Goal: Task Accomplishment & Management: Complete application form

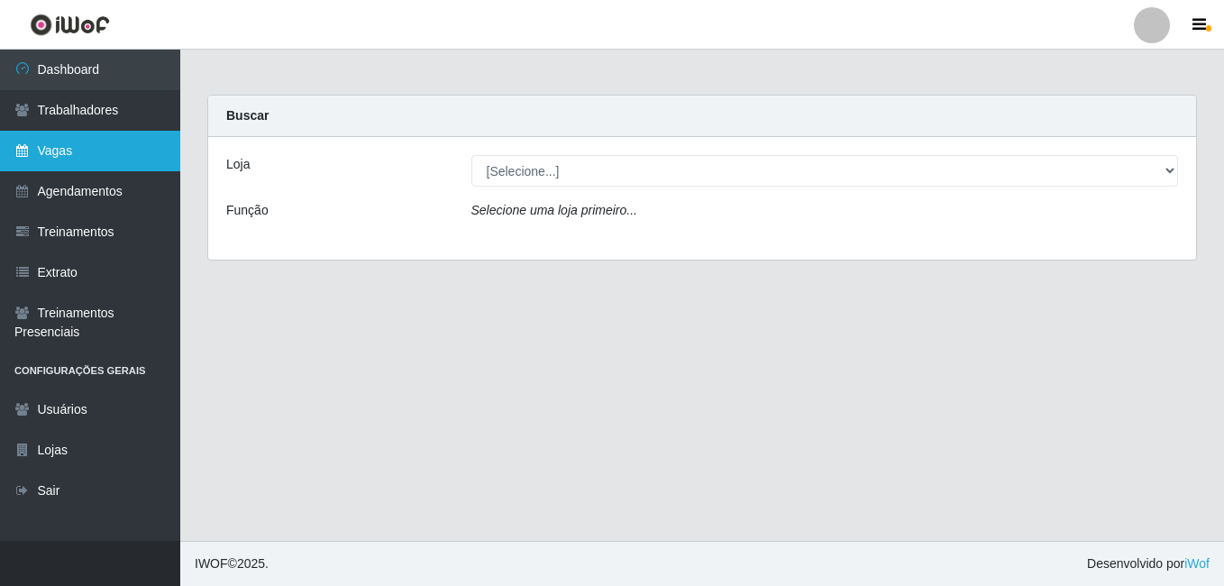
click at [108, 145] on link "Vagas" at bounding box center [90, 151] width 180 height 41
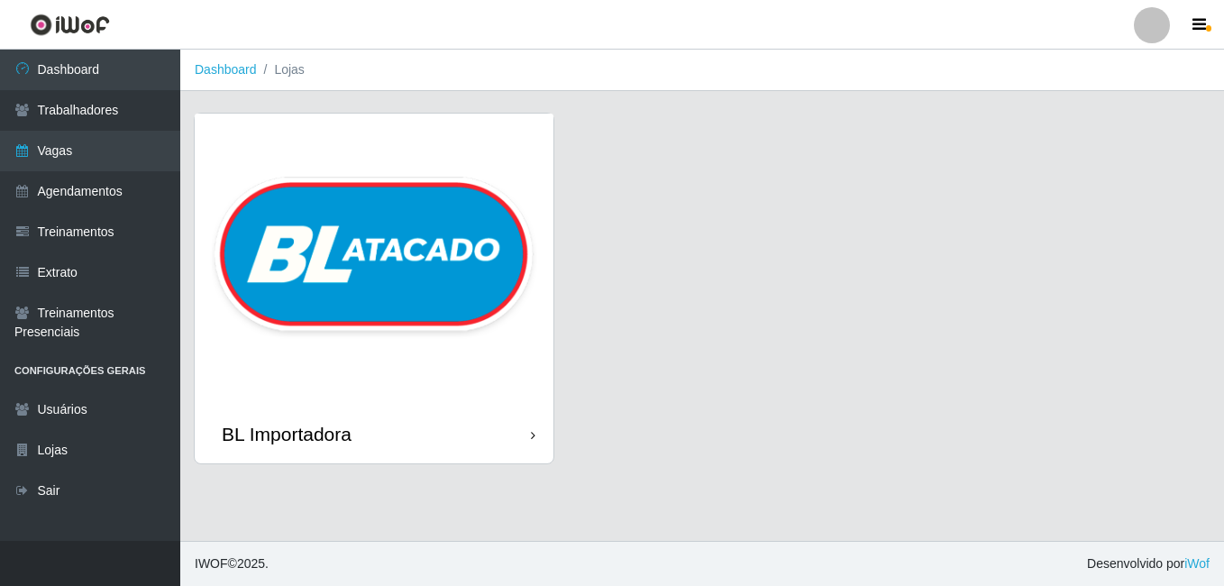
click at [313, 229] on img at bounding box center [374, 259] width 359 height 291
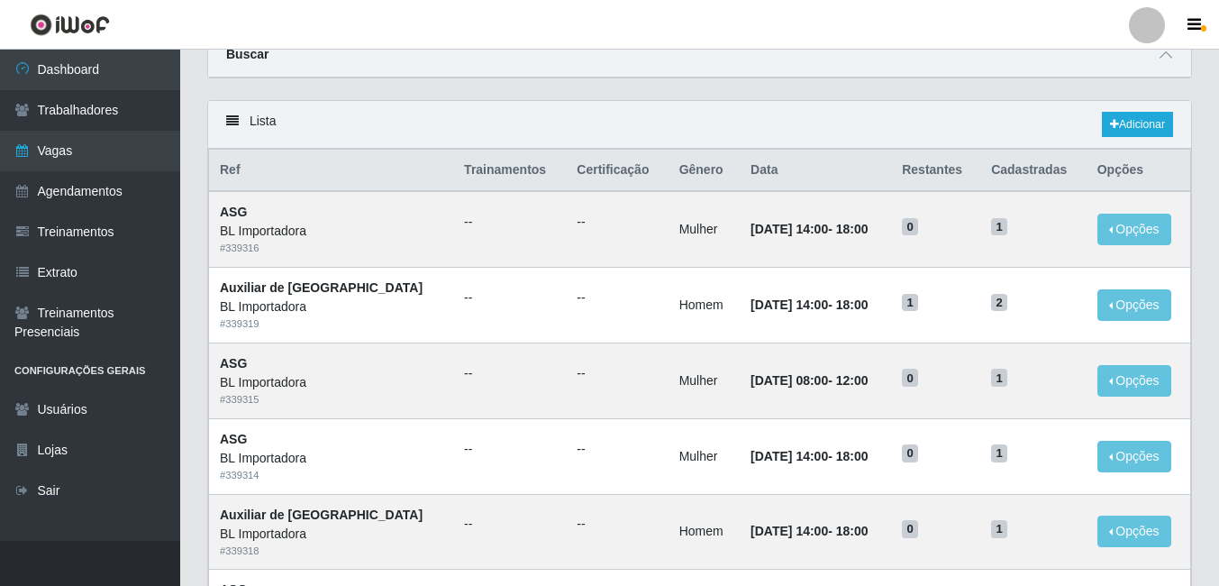
scroll to position [90, 0]
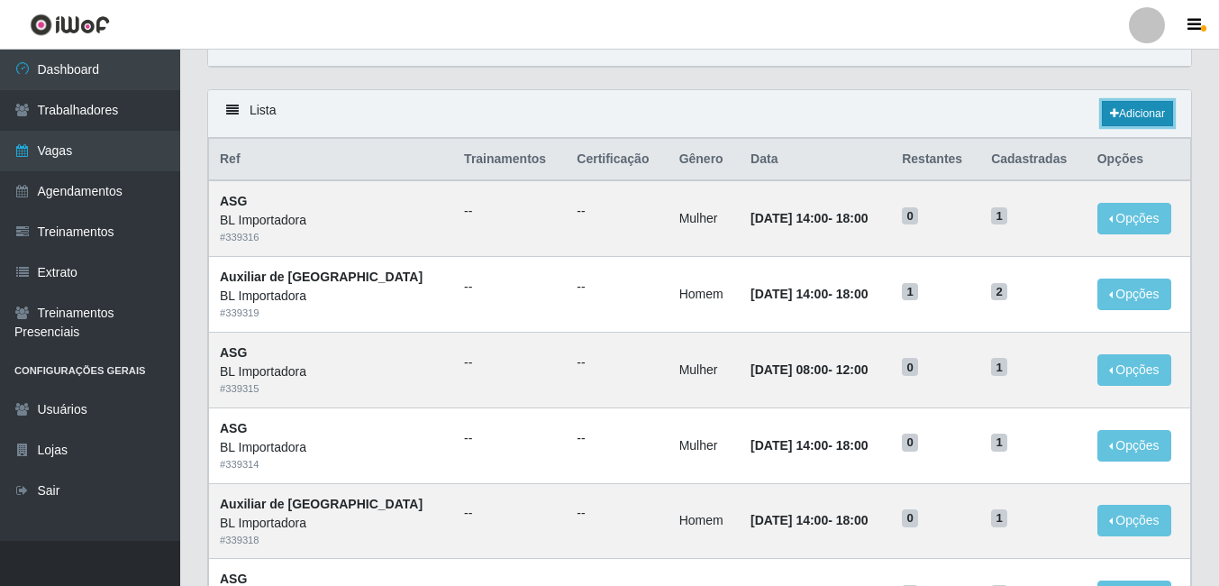
click at [1162, 108] on link "Adicionar" at bounding box center [1137, 113] width 71 height 25
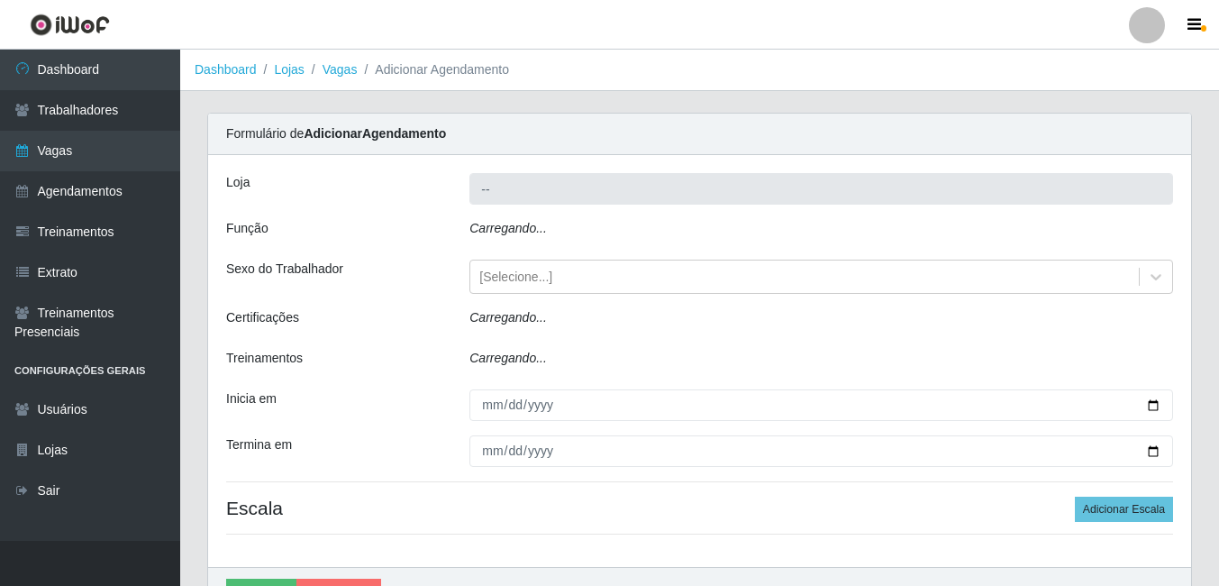
type input "BL Importadora"
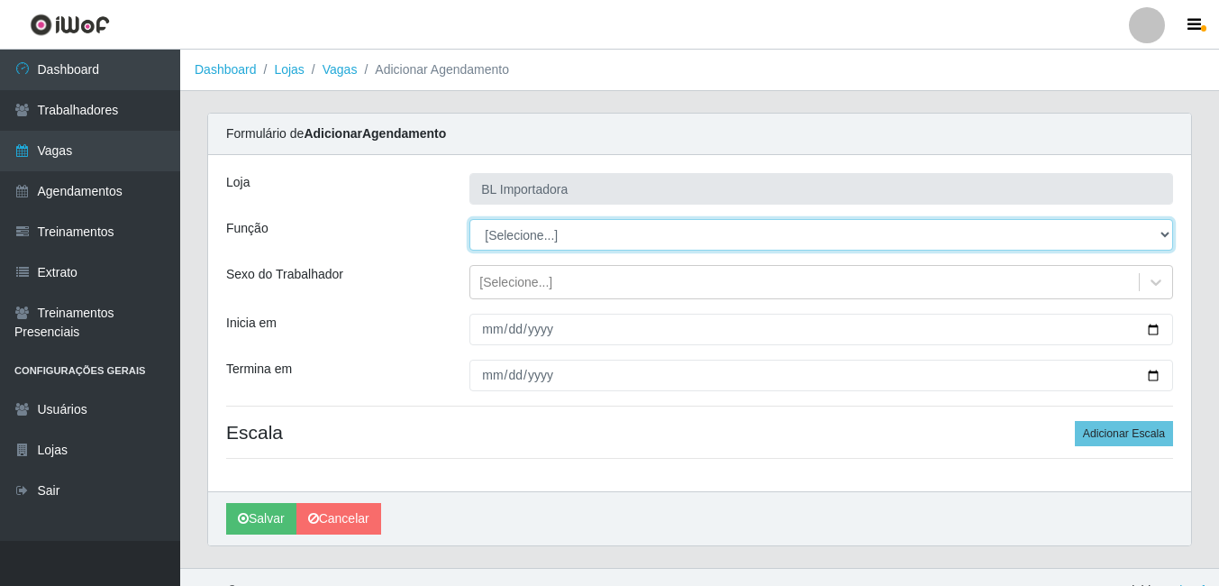
click at [556, 233] on select "[Selecione...] ASG ASG + ASG ++ Auxiliar Administrativo Auxiliar administrativo…" at bounding box center [822, 235] width 704 height 32
select select "75"
click at [470, 219] on select "[Selecione...] ASG ASG + ASG ++ Auxiliar Administrativo Auxiliar administrativo…" at bounding box center [822, 235] width 704 height 32
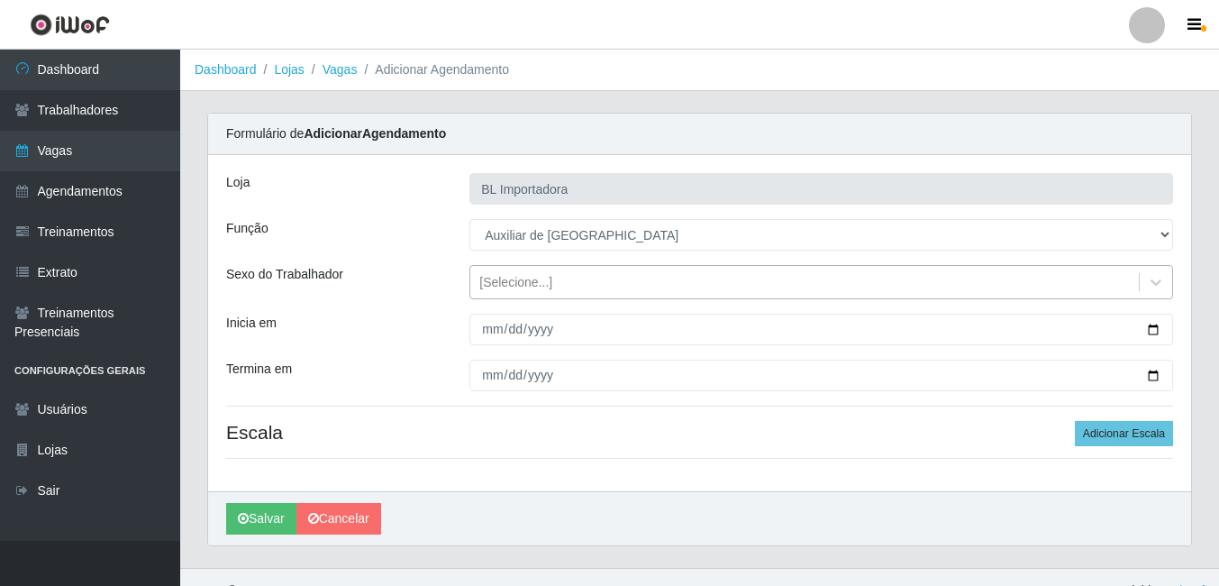
click at [547, 289] on div "[Selecione...]" at bounding box center [515, 282] width 73 height 19
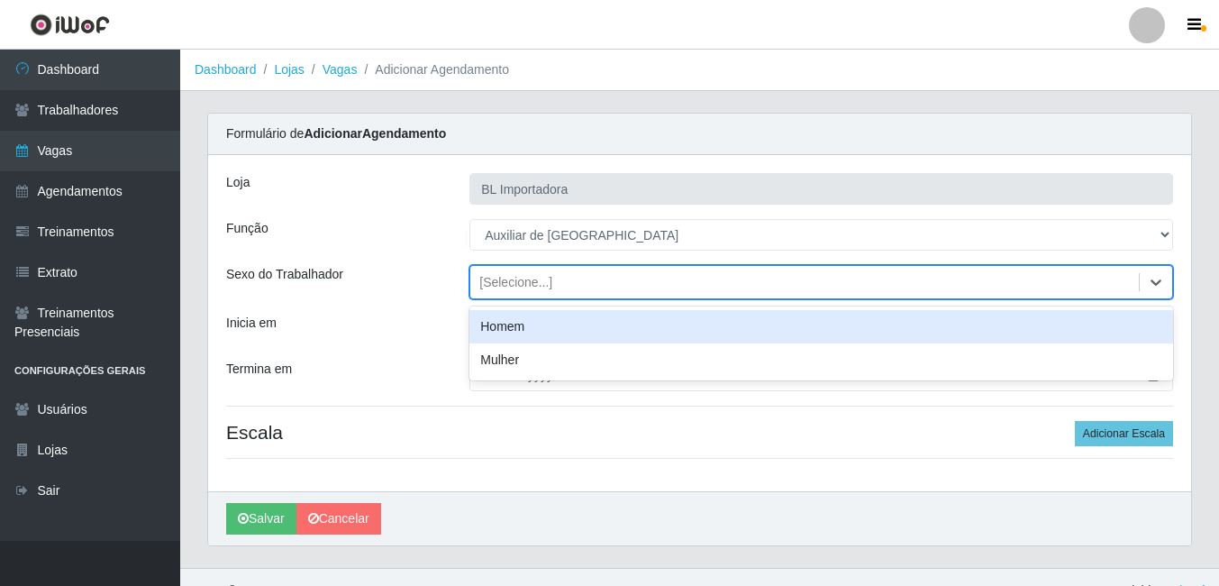
click at [545, 330] on div "Homem" at bounding box center [822, 326] width 704 height 33
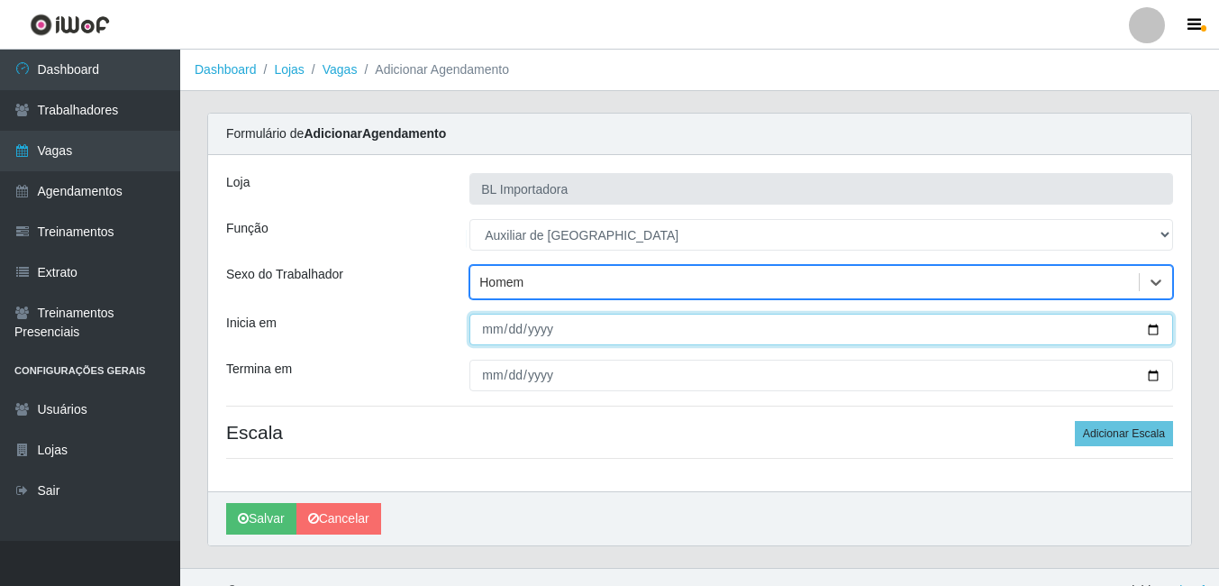
click at [534, 328] on input "Inicia em" at bounding box center [822, 330] width 704 height 32
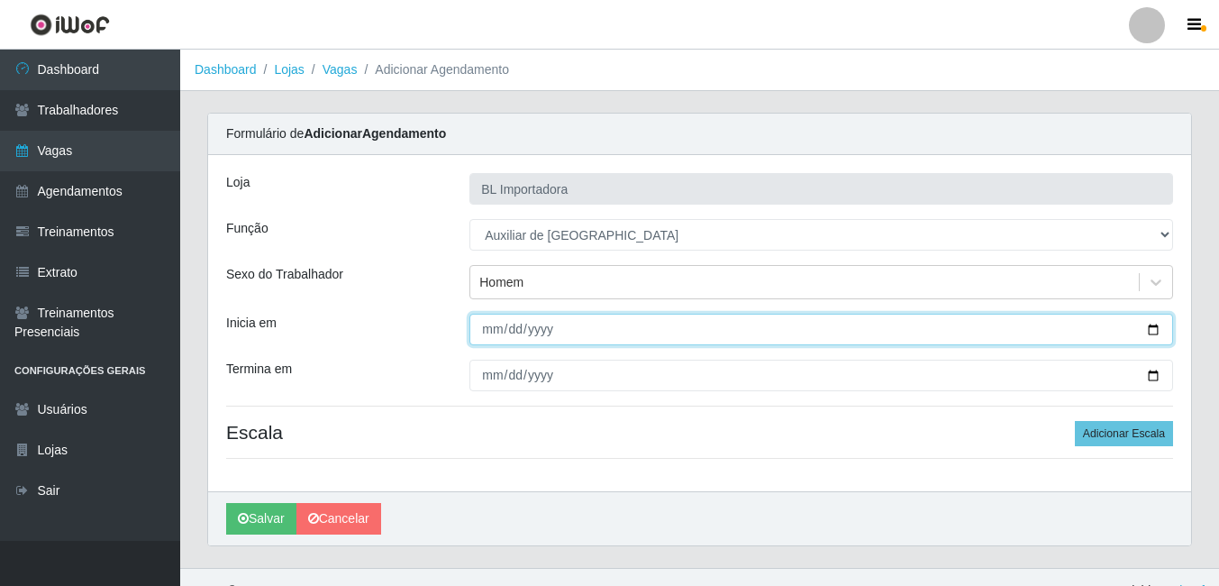
click at [479, 331] on input "Inicia em" at bounding box center [822, 330] width 704 height 32
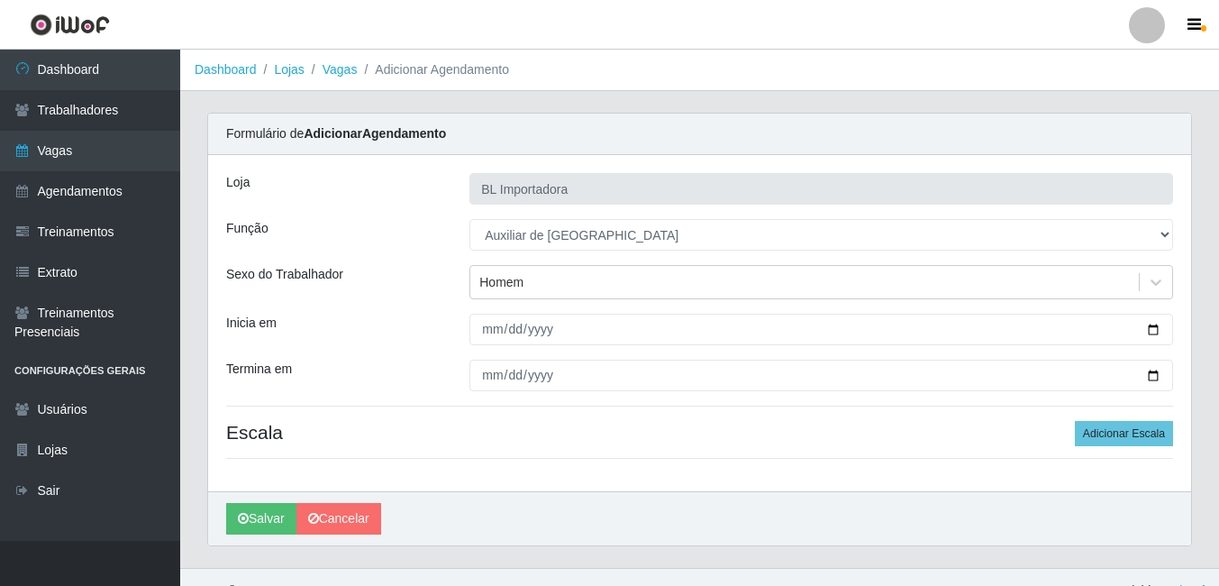
click at [510, 321] on div "Loja BL Importadora Função [Selecione...] ASG ASG + ASG ++ Auxiliar Administrat…" at bounding box center [699, 323] width 983 height 336
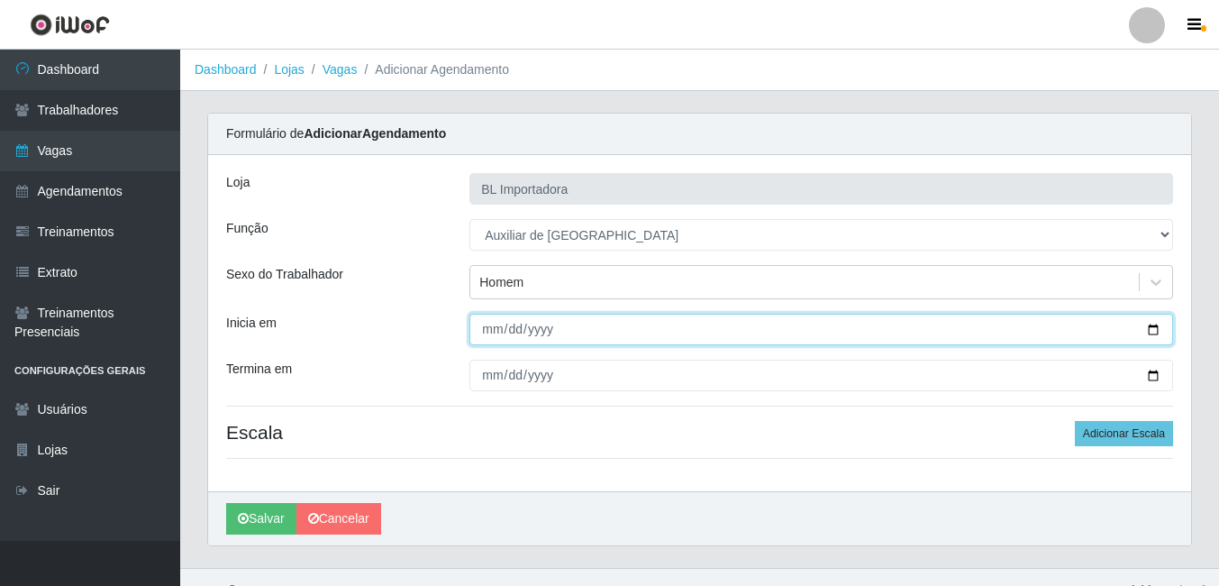
drag, startPoint x: 510, startPoint y: 321, endPoint x: 494, endPoint y: 331, distance: 19.0
click at [494, 331] on input "Inicia em" at bounding box center [822, 330] width 704 height 32
type input "2025-09-04"
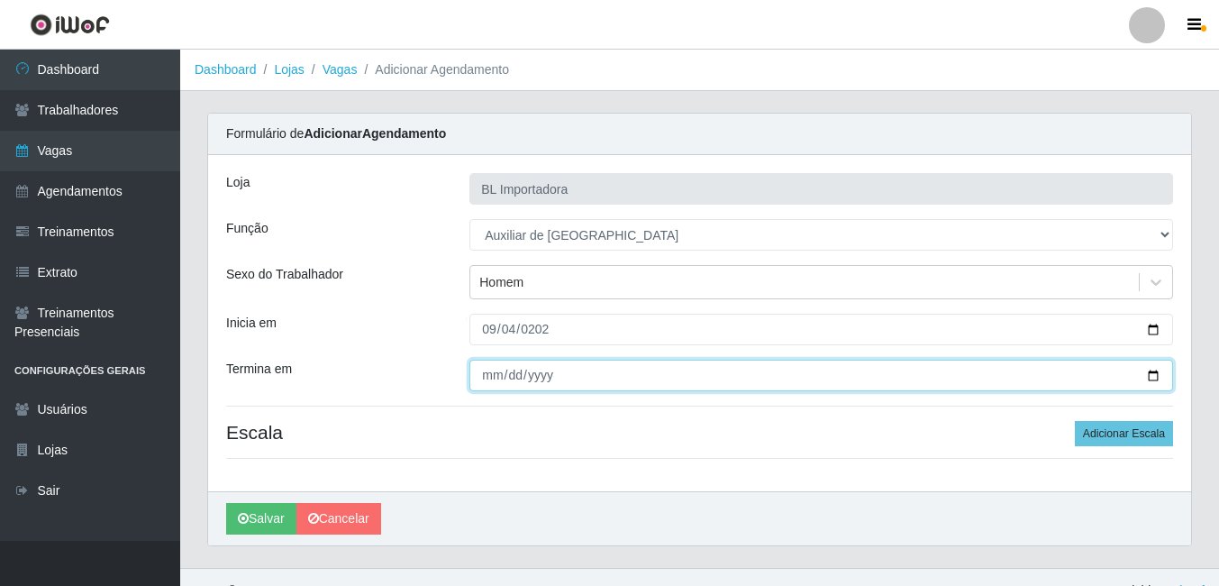
click at [479, 384] on input "Termina em" at bounding box center [822, 376] width 704 height 32
type input "2025-09-04"
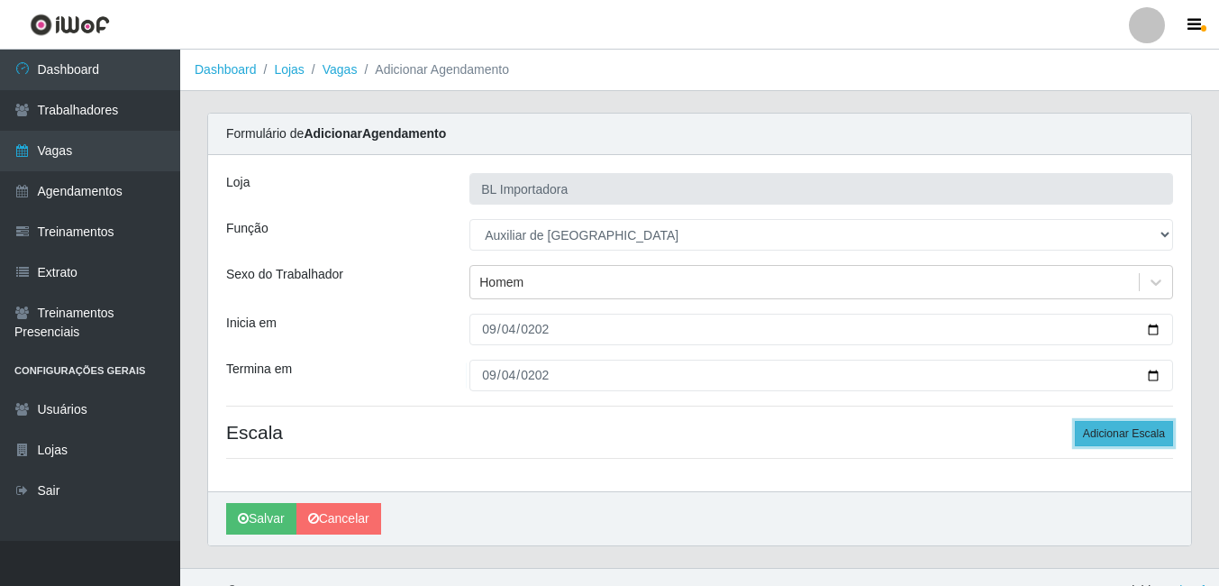
click at [1081, 432] on button "Adicionar Escala" at bounding box center [1124, 433] width 98 height 25
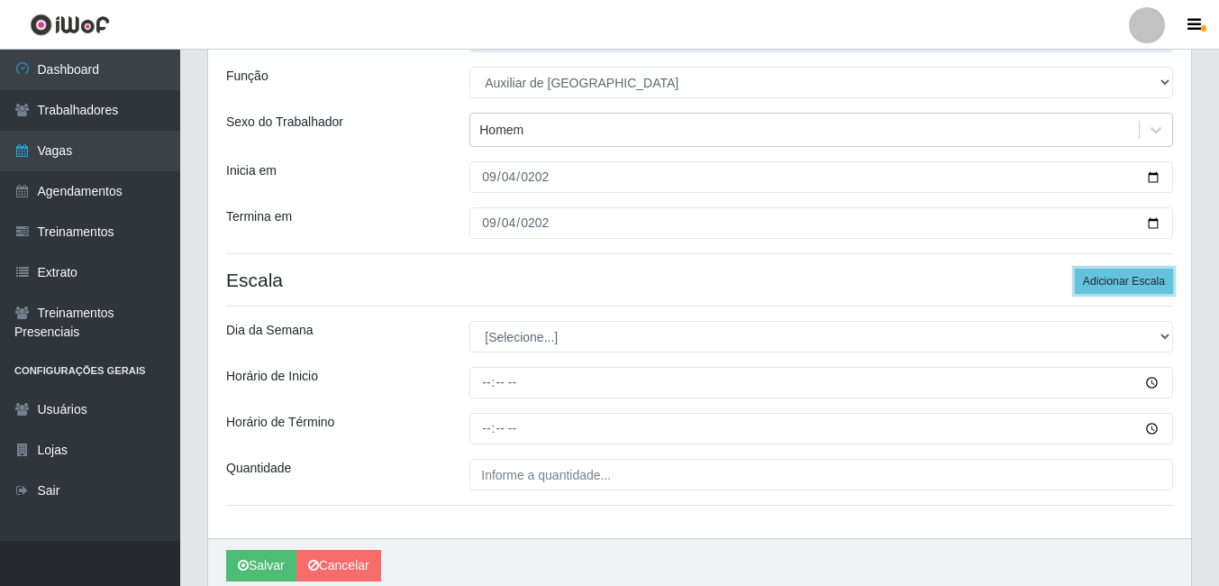
scroll to position [180, 0]
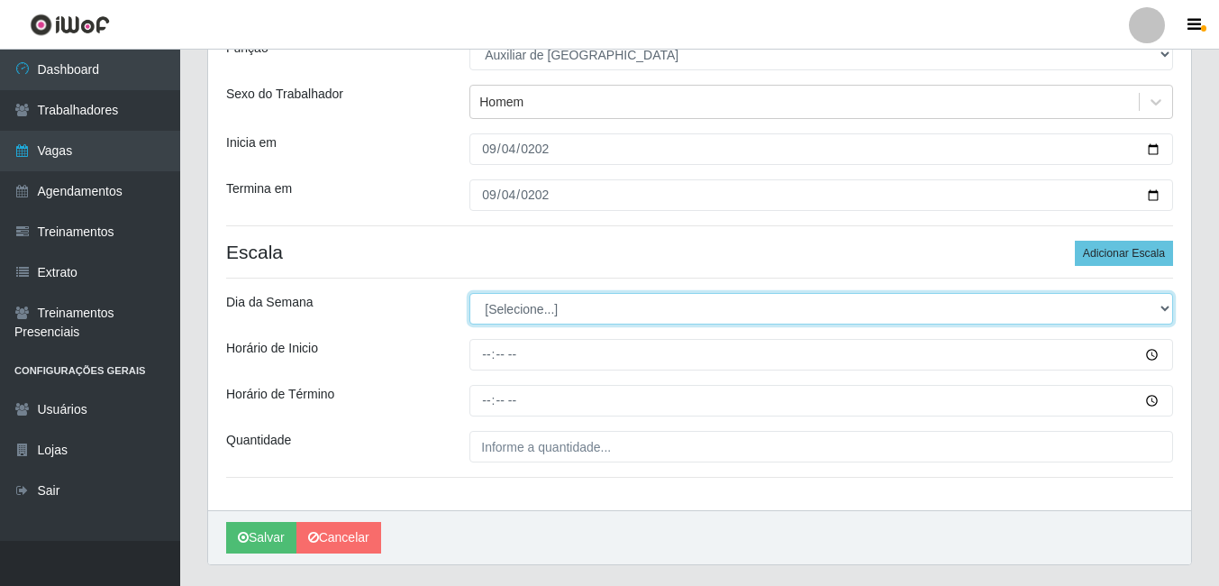
click at [550, 314] on select "[Selecione...] Segunda Terça Quarta Quinta Sexta Sábado Domingo" at bounding box center [822, 309] width 704 height 32
select select "4"
click at [470, 293] on select "[Selecione...] Segunda Terça Quarta Quinta Sexta Sábado Domingo" at bounding box center [822, 309] width 704 height 32
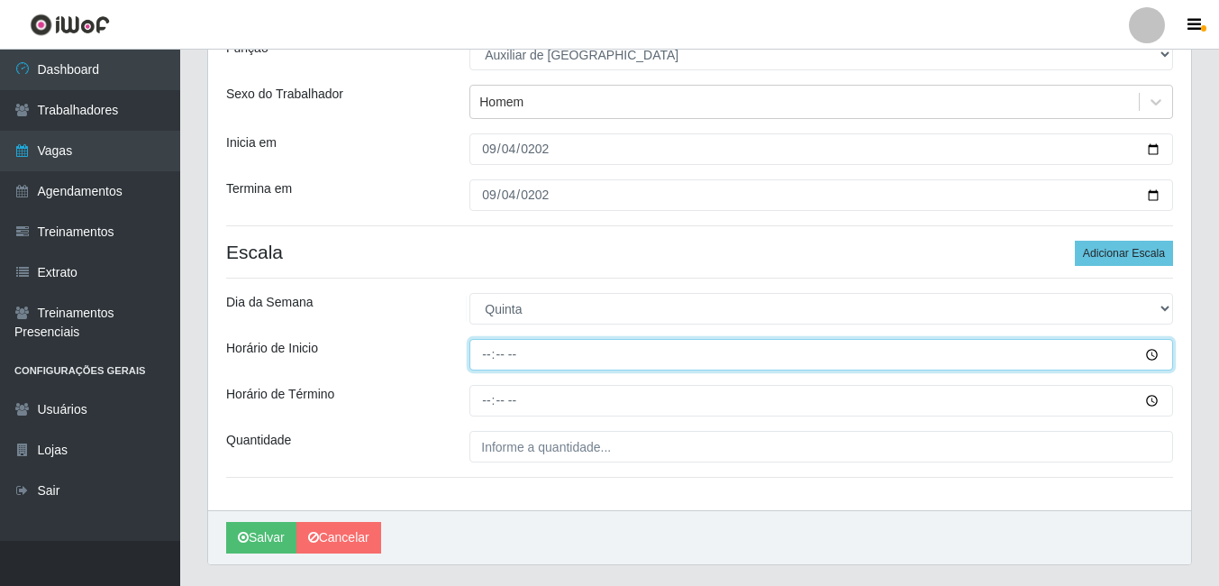
click at [518, 353] on input "Horário de Inicio" at bounding box center [822, 355] width 704 height 32
type input "08:00"
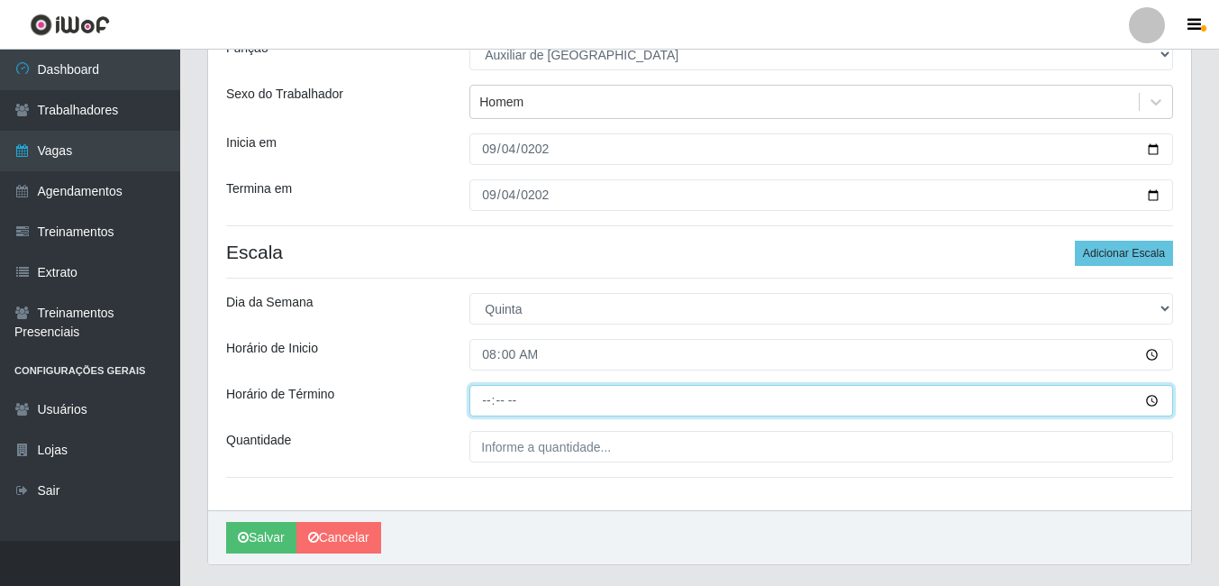
click at [481, 416] on input "Horário de Término" at bounding box center [822, 401] width 704 height 32
type input "12:00"
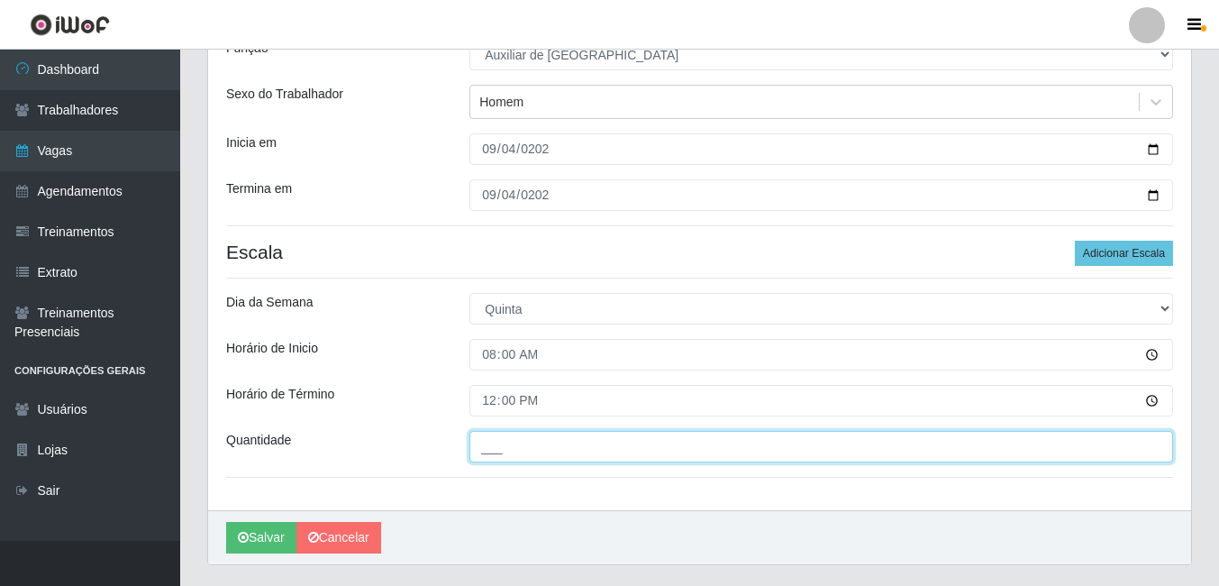
click at [502, 443] on input "___" at bounding box center [822, 447] width 704 height 32
type input "1__"
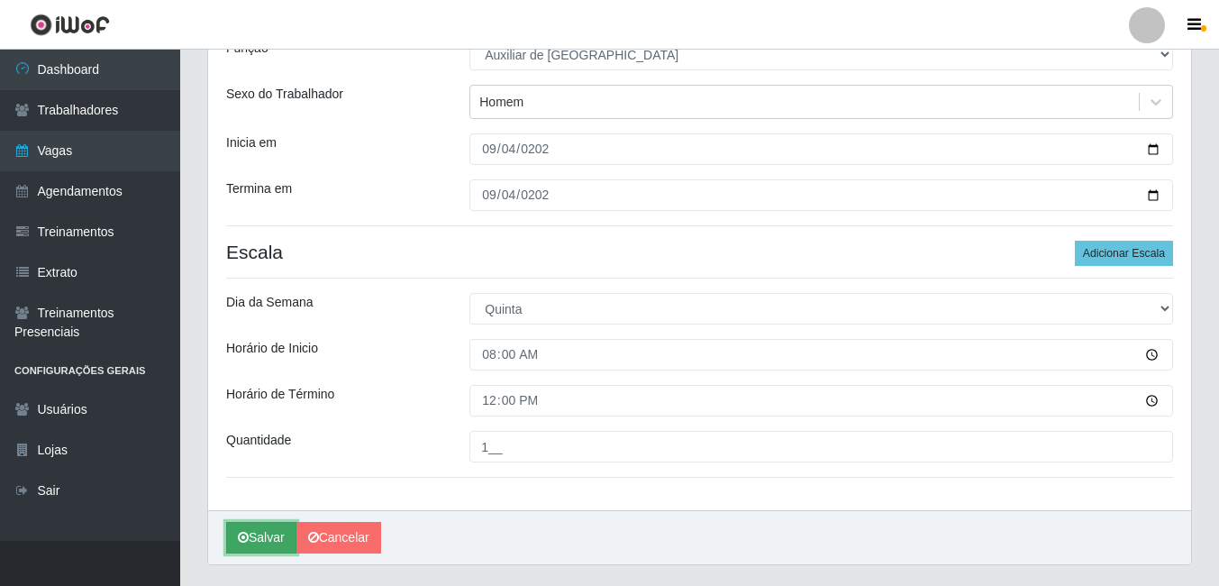
click at [273, 542] on button "Salvar" at bounding box center [261, 538] width 70 height 32
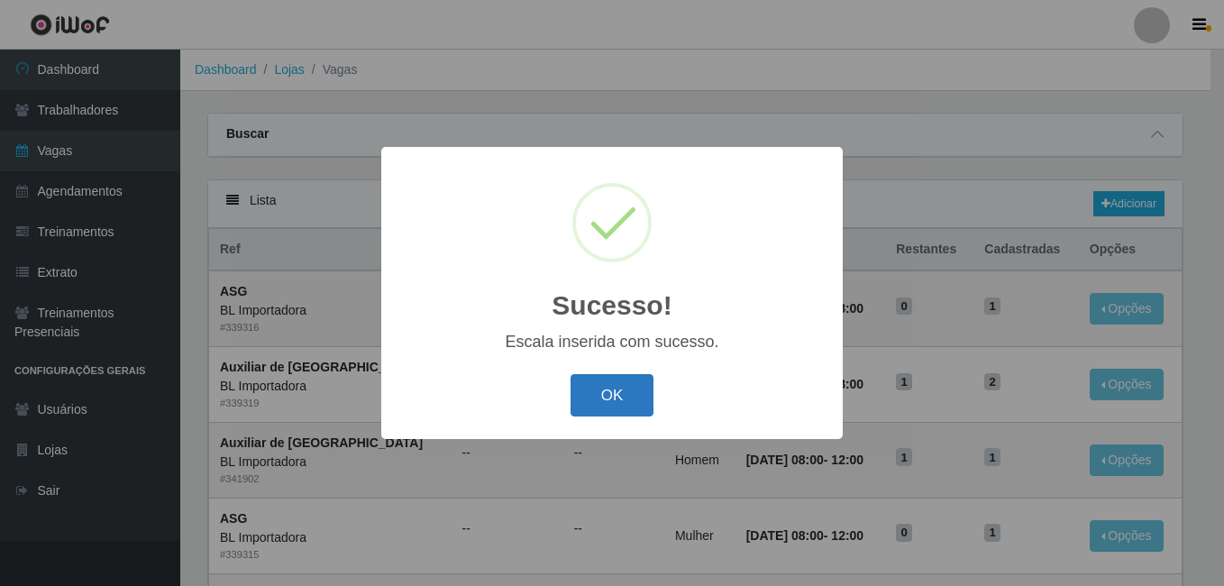
click at [572, 406] on button "OK" at bounding box center [613, 395] width 84 height 42
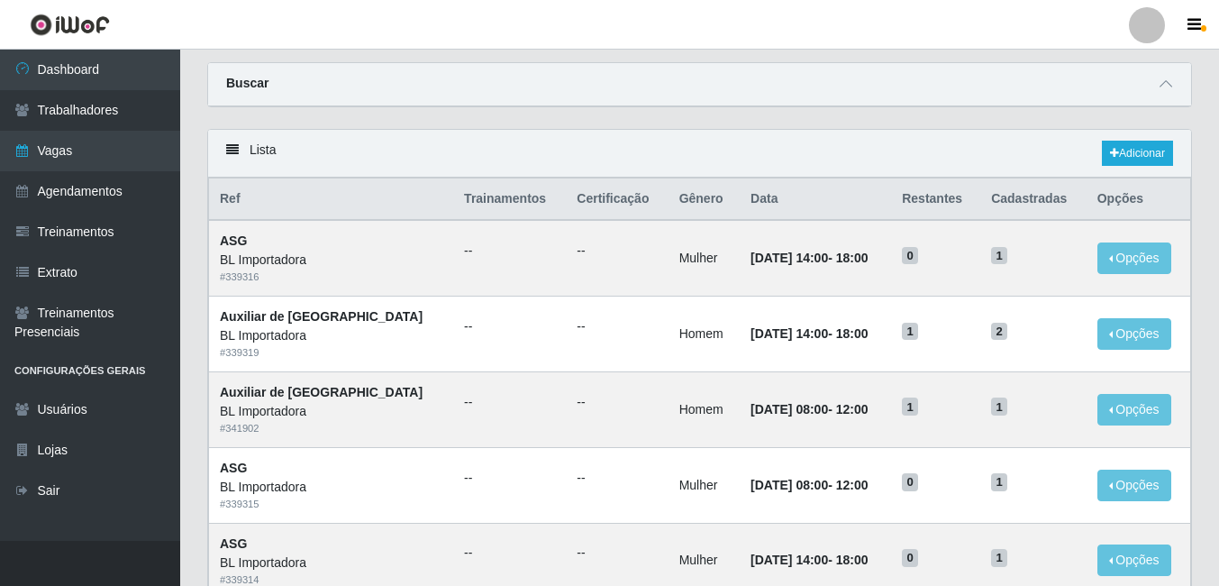
scroll to position [90, 0]
